Goal: Transaction & Acquisition: Download file/media

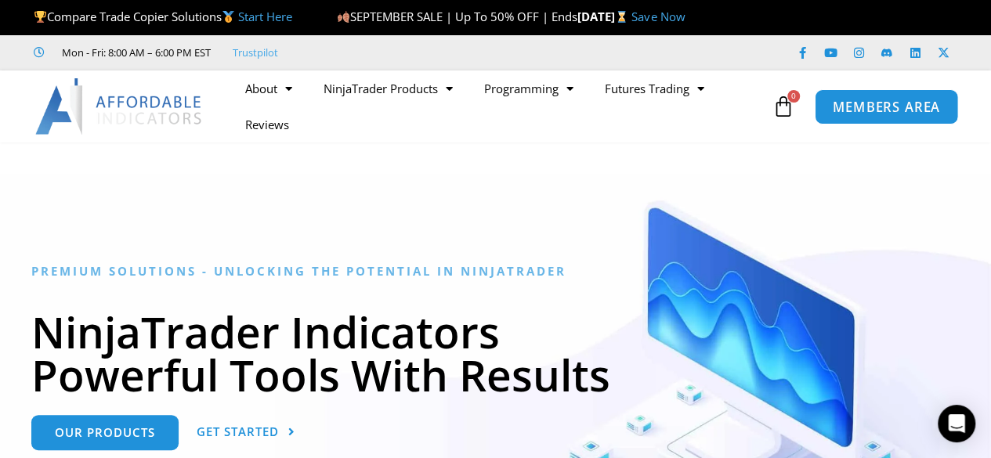
click at [844, 109] on span "MEMBERS AREA" at bounding box center [886, 106] width 107 height 13
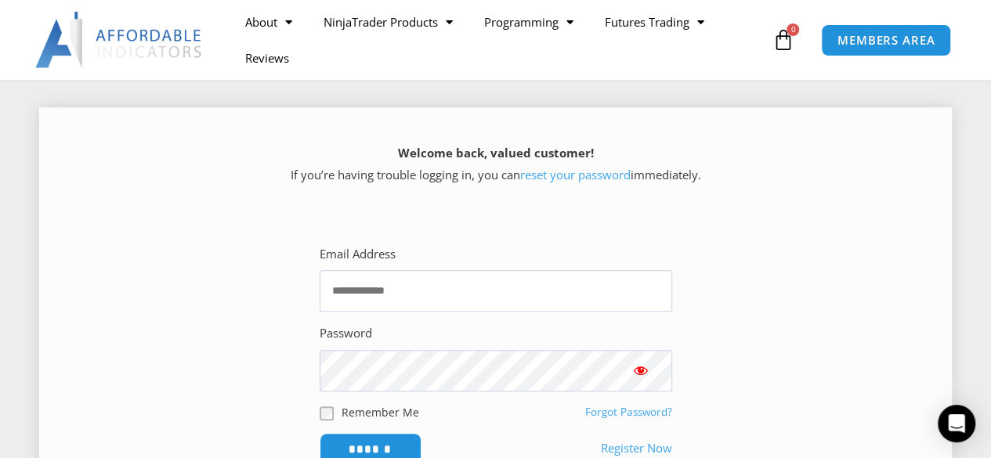
scroll to position [235, 0]
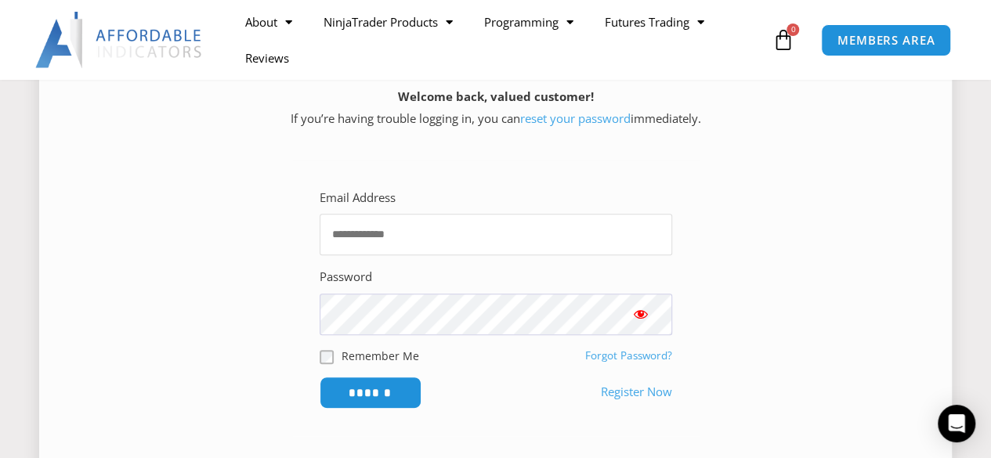
type input "**********"
click at [638, 311] on span "Show password" at bounding box center [641, 314] width 16 height 16
click at [377, 391] on input "******" at bounding box center [370, 393] width 107 height 34
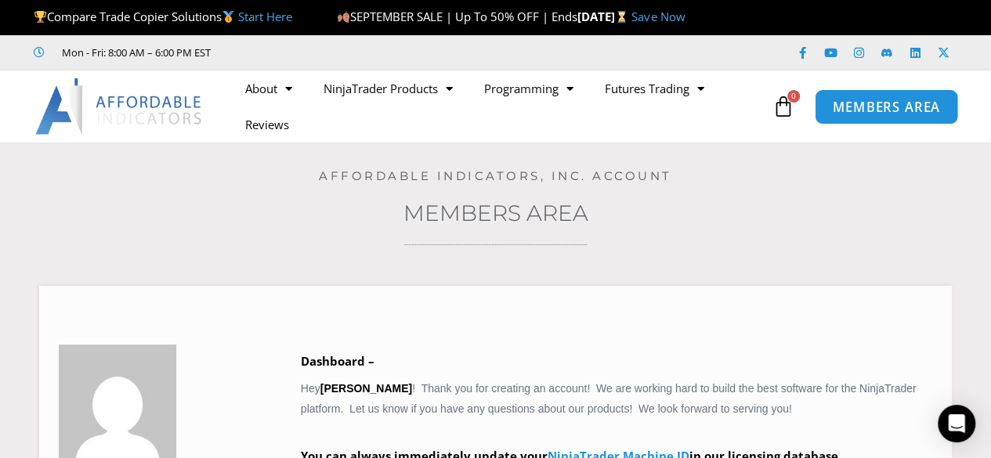
click at [848, 107] on span "MEMBERS AREA" at bounding box center [886, 106] width 107 height 13
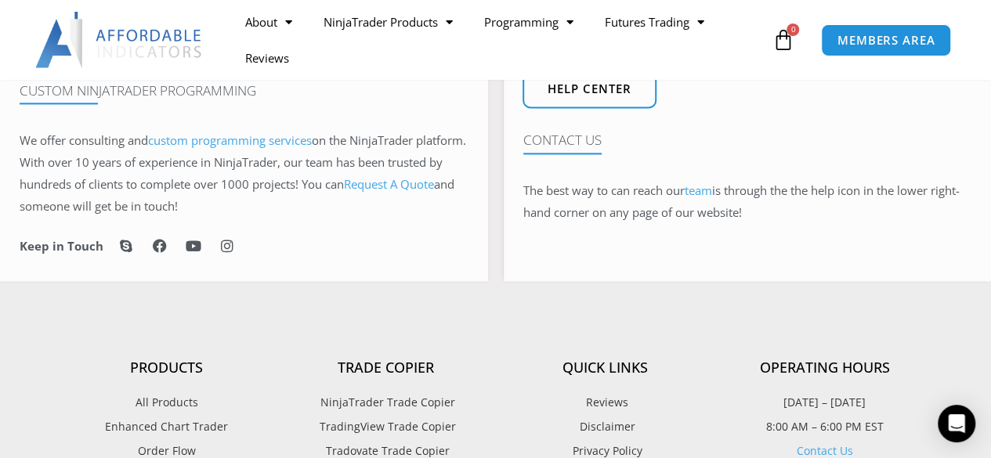
scroll to position [1175, 0]
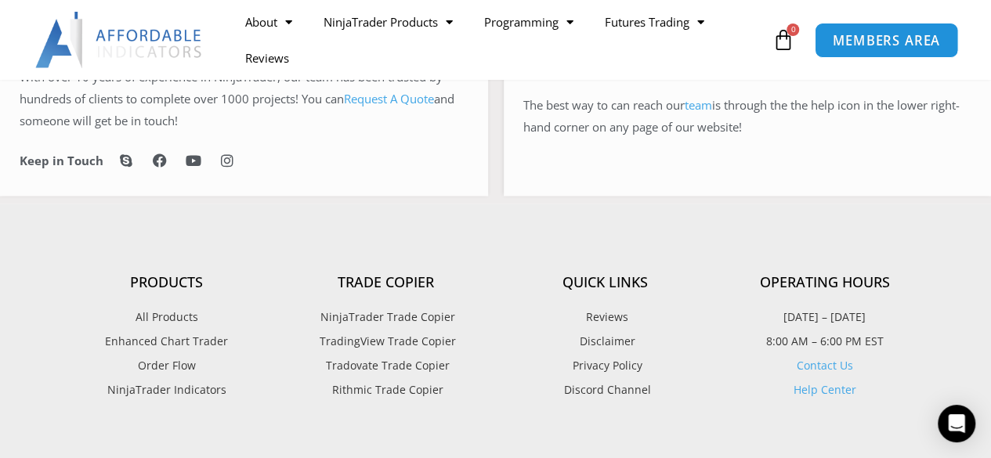
click at [867, 43] on span "MEMBERS AREA" at bounding box center [885, 40] width 107 height 13
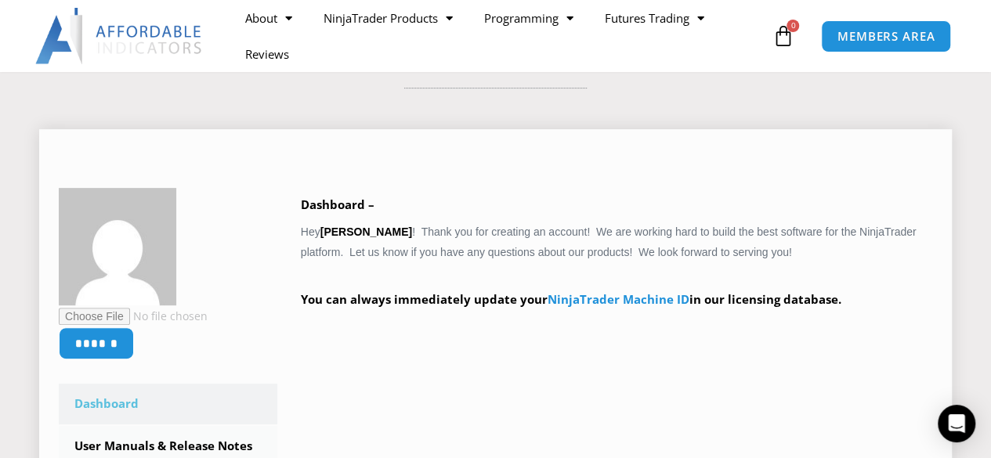
scroll to position [235, 0]
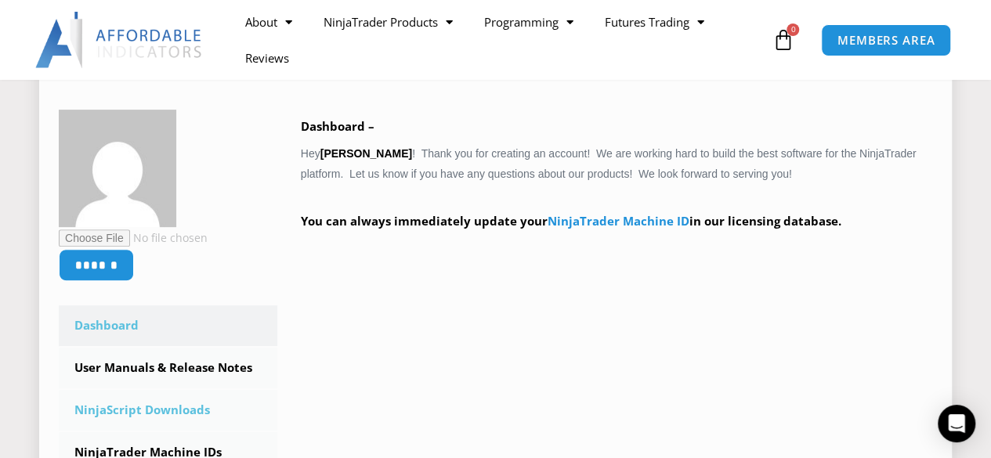
click at [154, 407] on link "NinjaScript Downloads" at bounding box center [168, 410] width 219 height 41
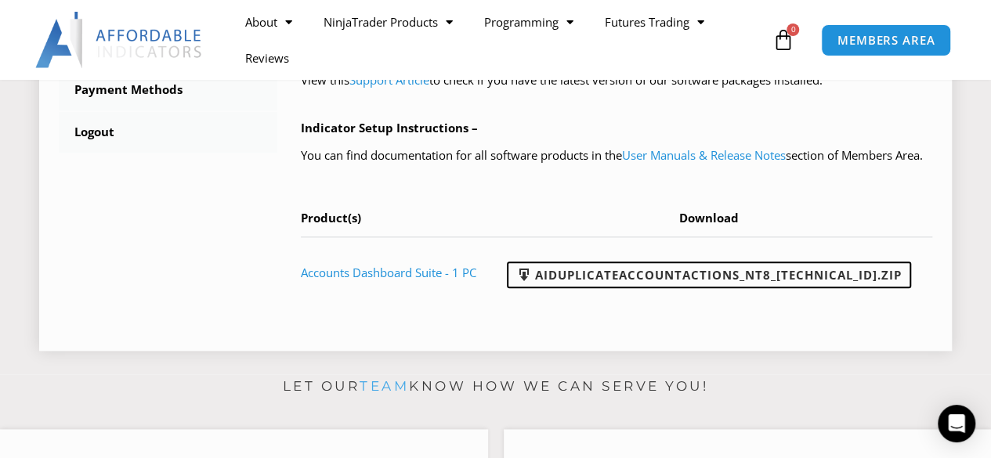
scroll to position [784, 0]
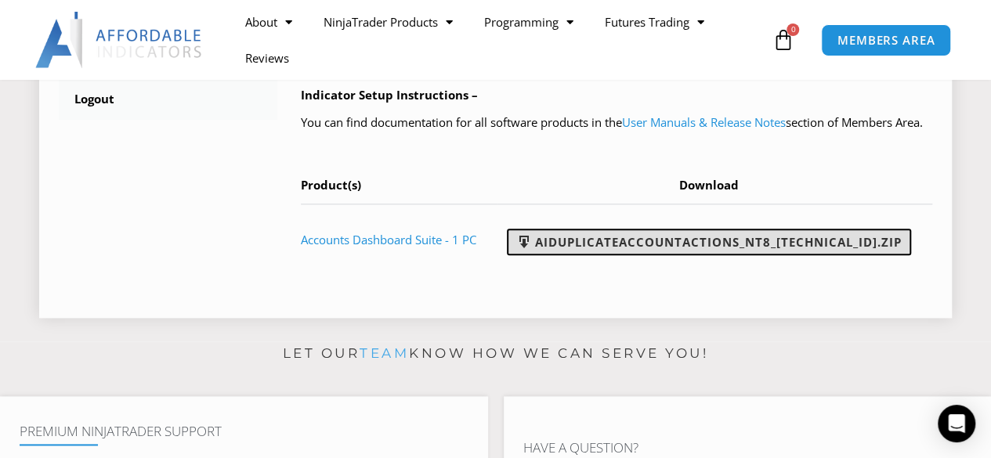
click at [719, 255] on link "AIDuplicateAccountActions_NT8_[TECHNICAL_ID].zip" at bounding box center [709, 242] width 404 height 27
